Goal: Transaction & Acquisition: Book appointment/travel/reservation

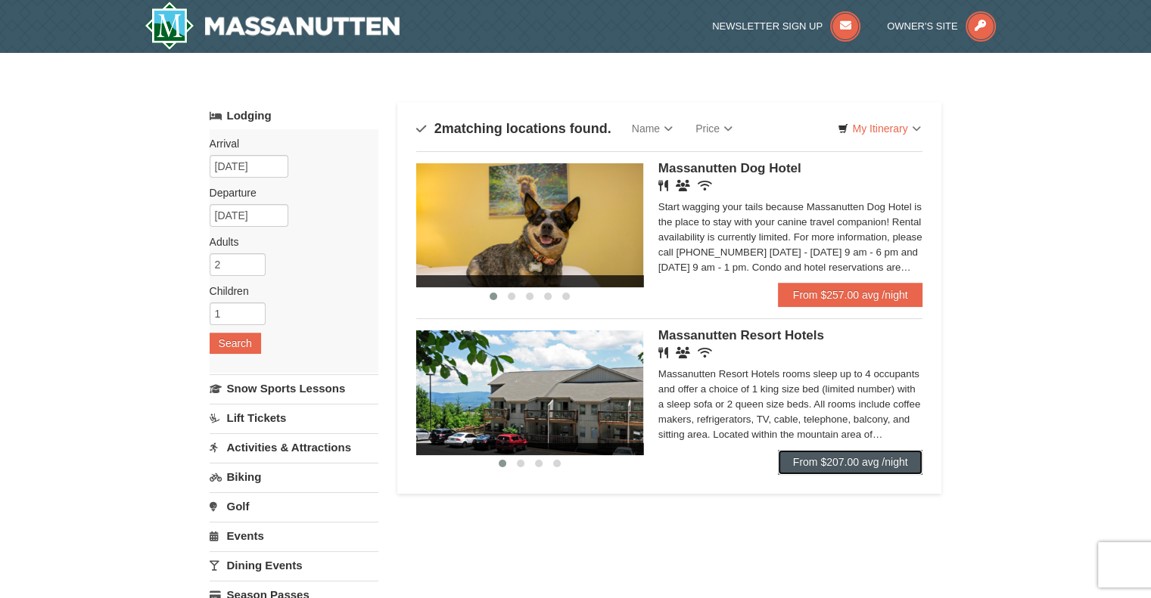
click at [847, 460] on link "From $207.00 avg /night" at bounding box center [850, 462] width 145 height 24
click at [861, 464] on link "From $207.00 avg /night" at bounding box center [850, 462] width 145 height 24
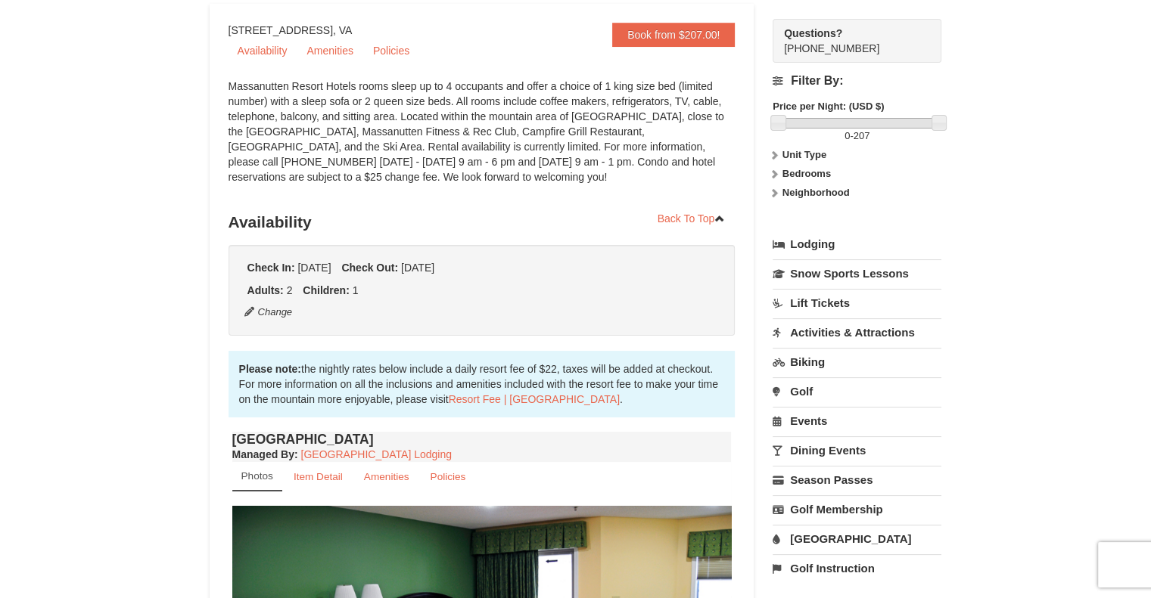
scroll to position [143, 0]
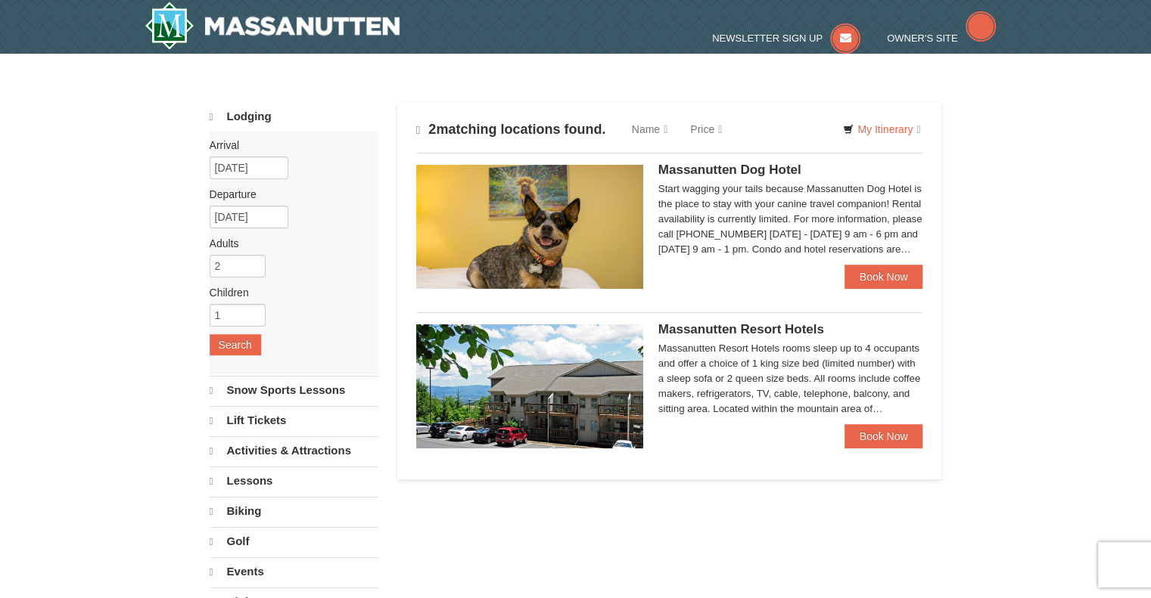
select select "9"
